Goal: Information Seeking & Learning: Learn about a topic

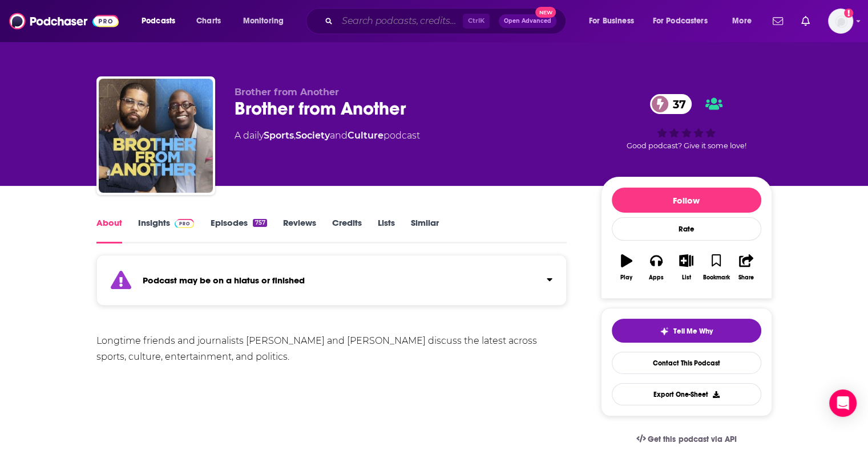
click at [420, 23] on input "Search podcasts, credits, & more..." at bounding box center [399, 21] width 125 height 18
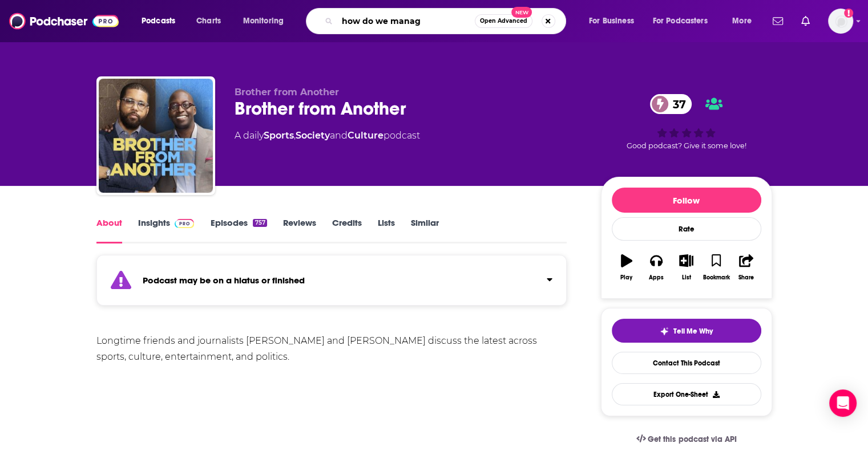
type input "how do we manage"
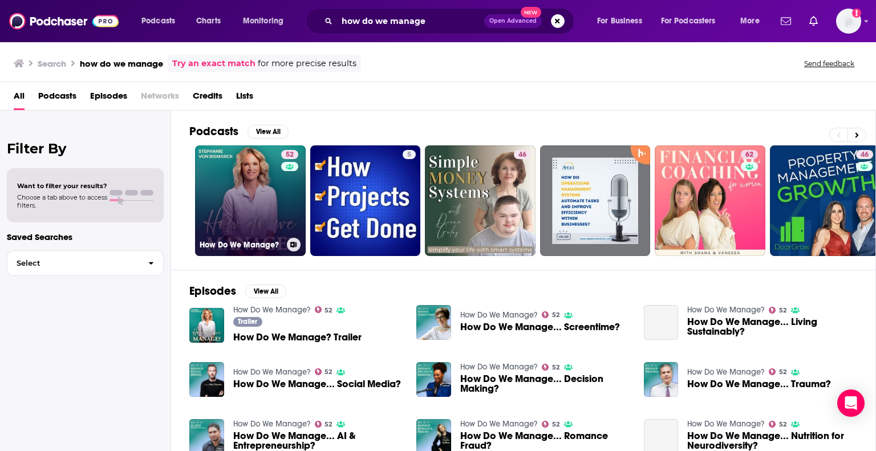
click at [253, 191] on link "52 How Do We Manage?" at bounding box center [250, 200] width 111 height 111
